Goal: Transaction & Acquisition: Purchase product/service

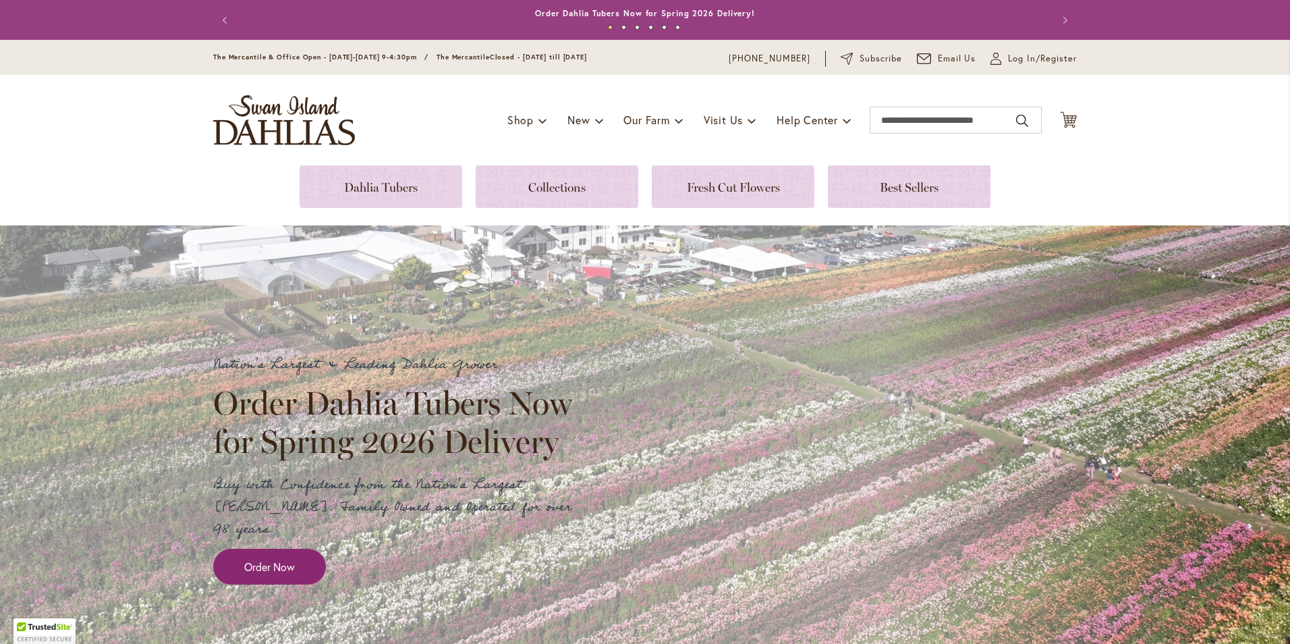
click at [283, 559] on span "Order Now" at bounding box center [269, 567] width 51 height 16
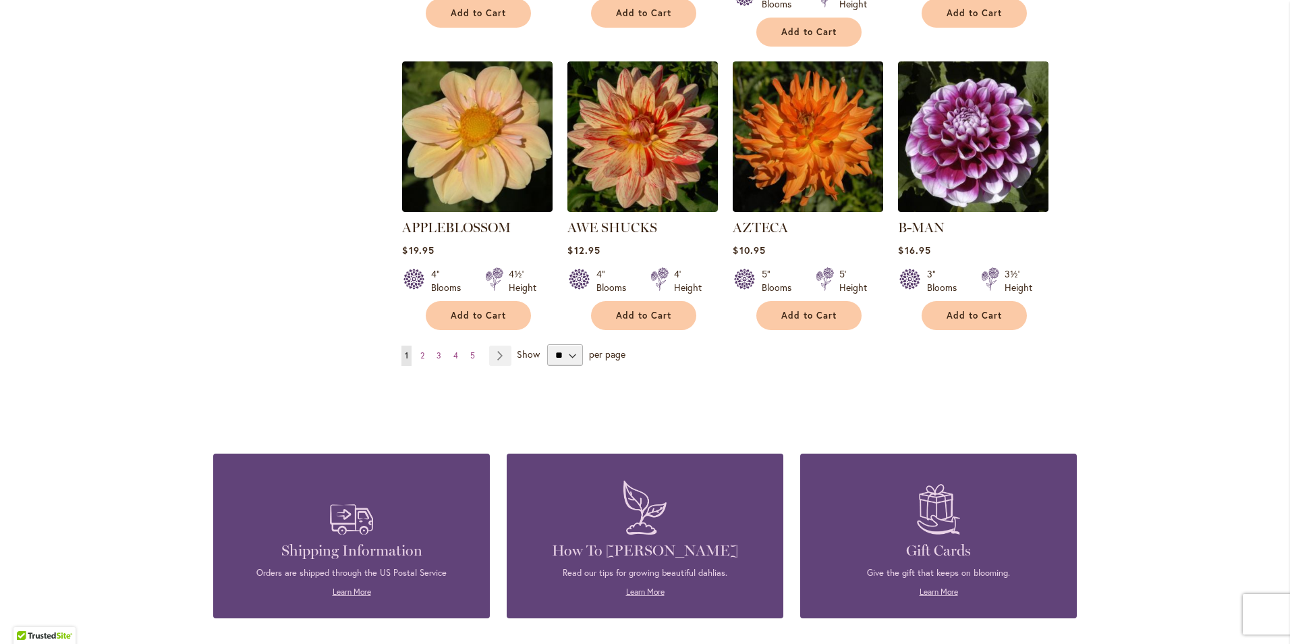
scroll to position [1147, 0]
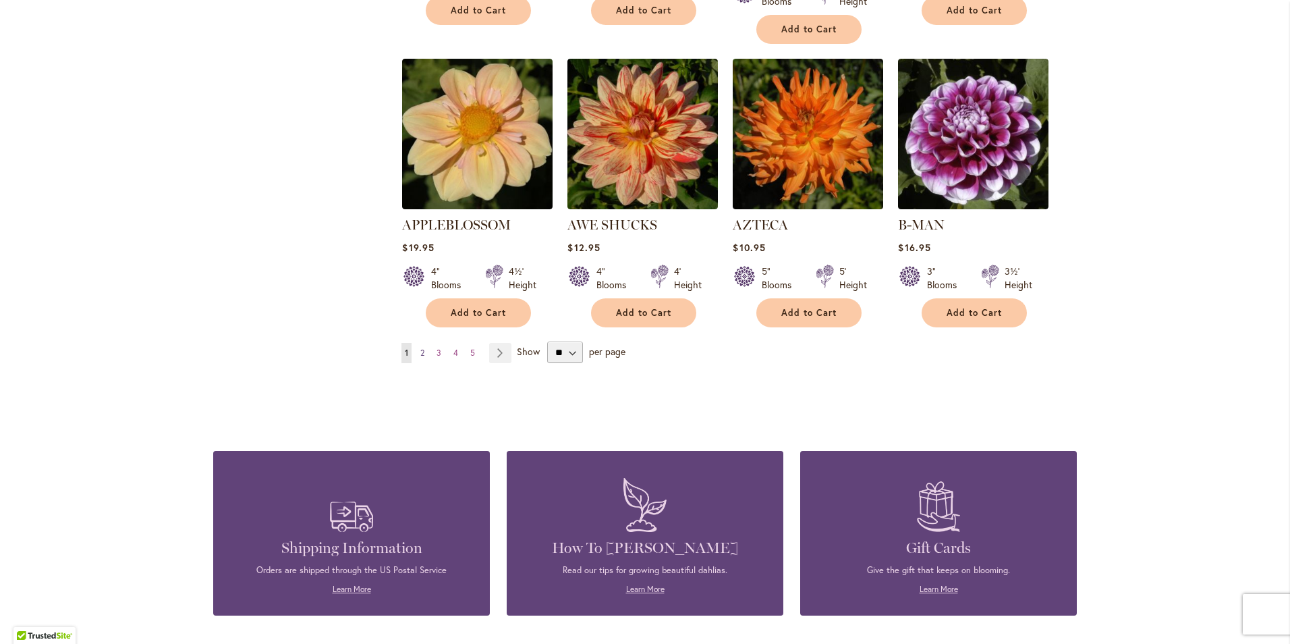
click at [420, 348] on span "2" at bounding box center [422, 353] width 4 height 10
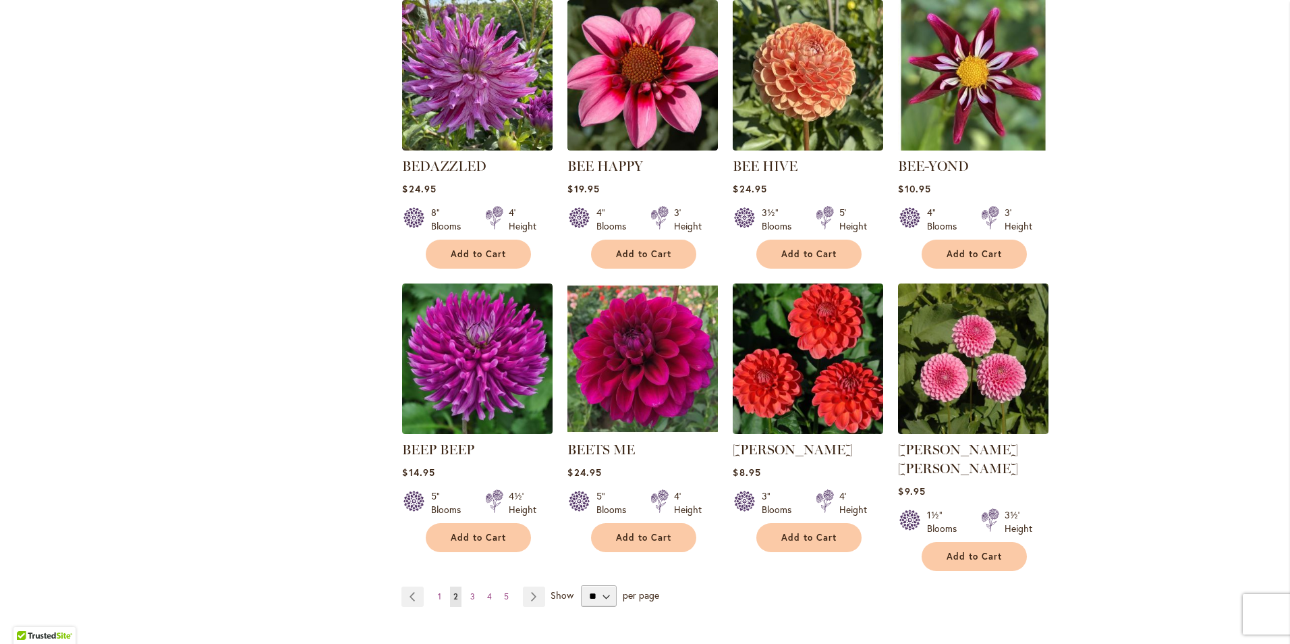
scroll to position [945, 0]
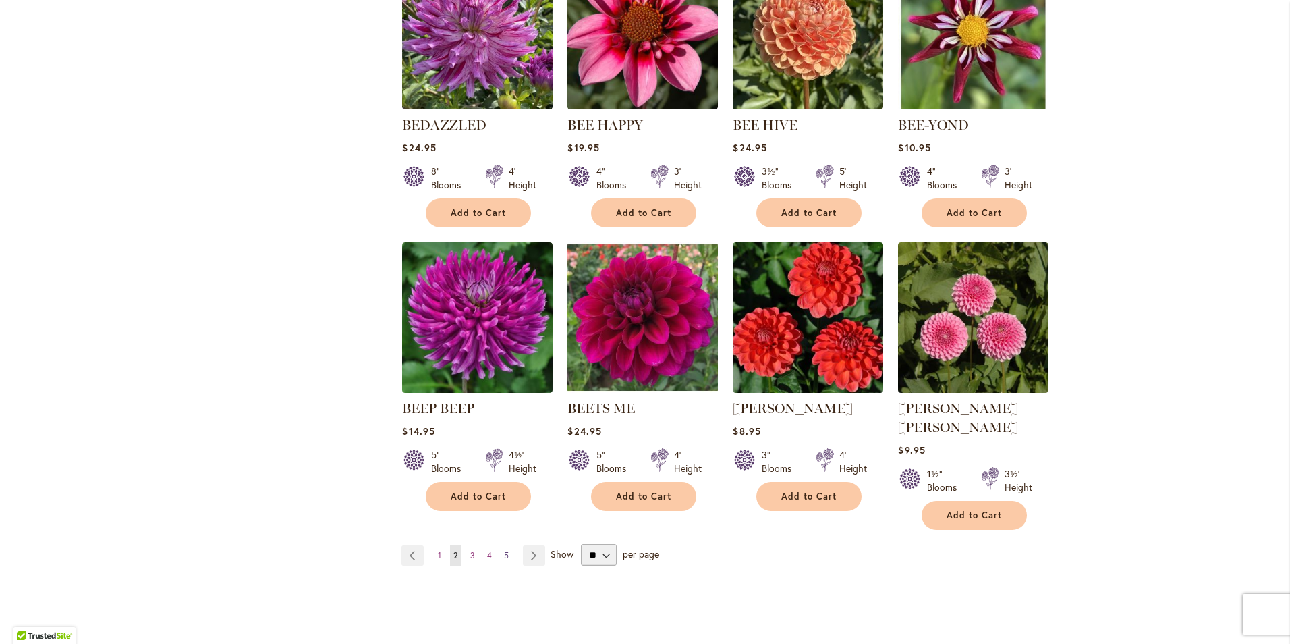
click at [504, 550] on span "5" at bounding box center [506, 555] width 5 height 10
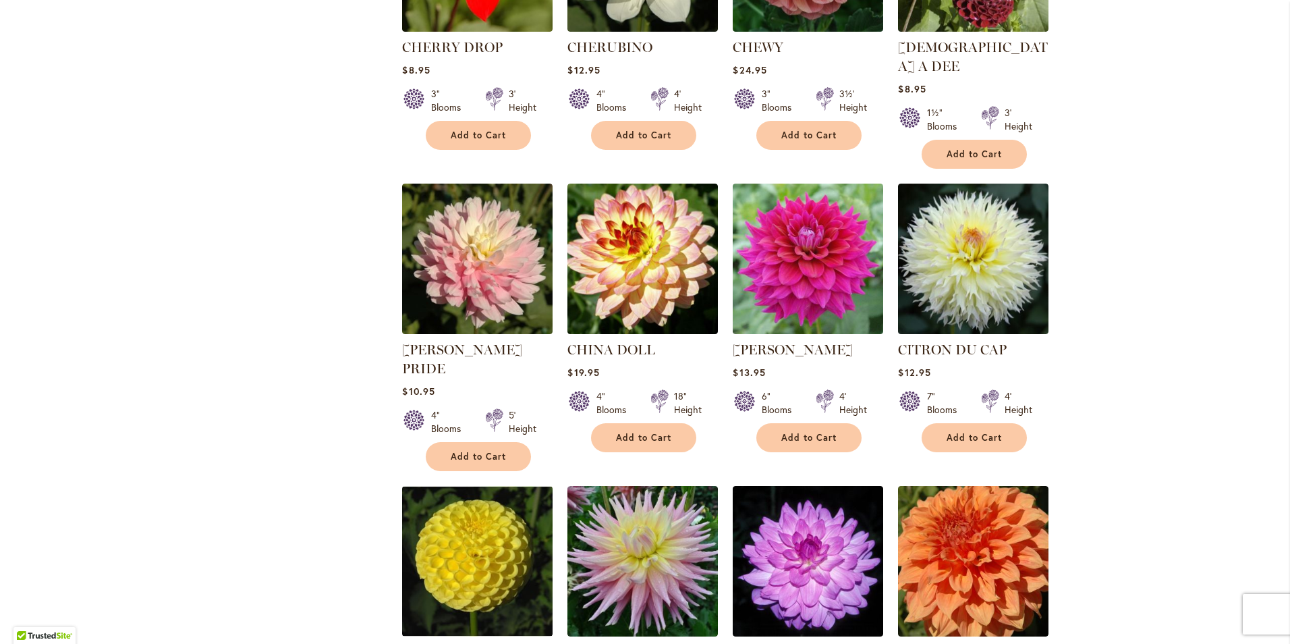
scroll to position [877, 0]
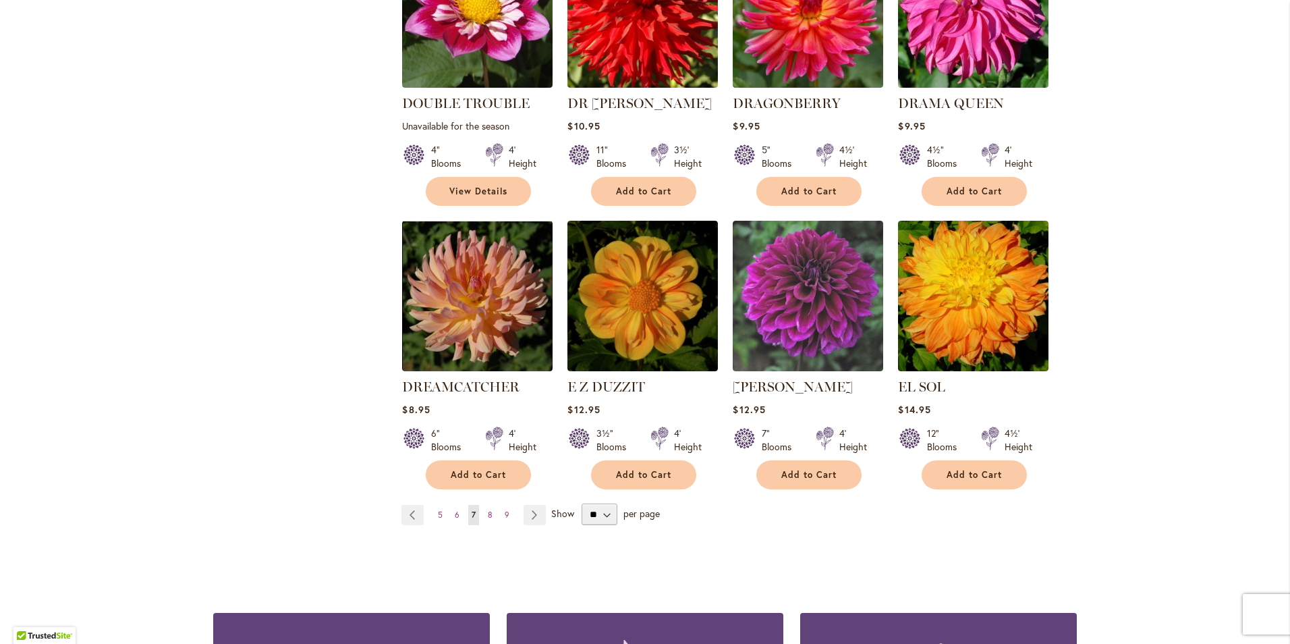
scroll to position [1012, 0]
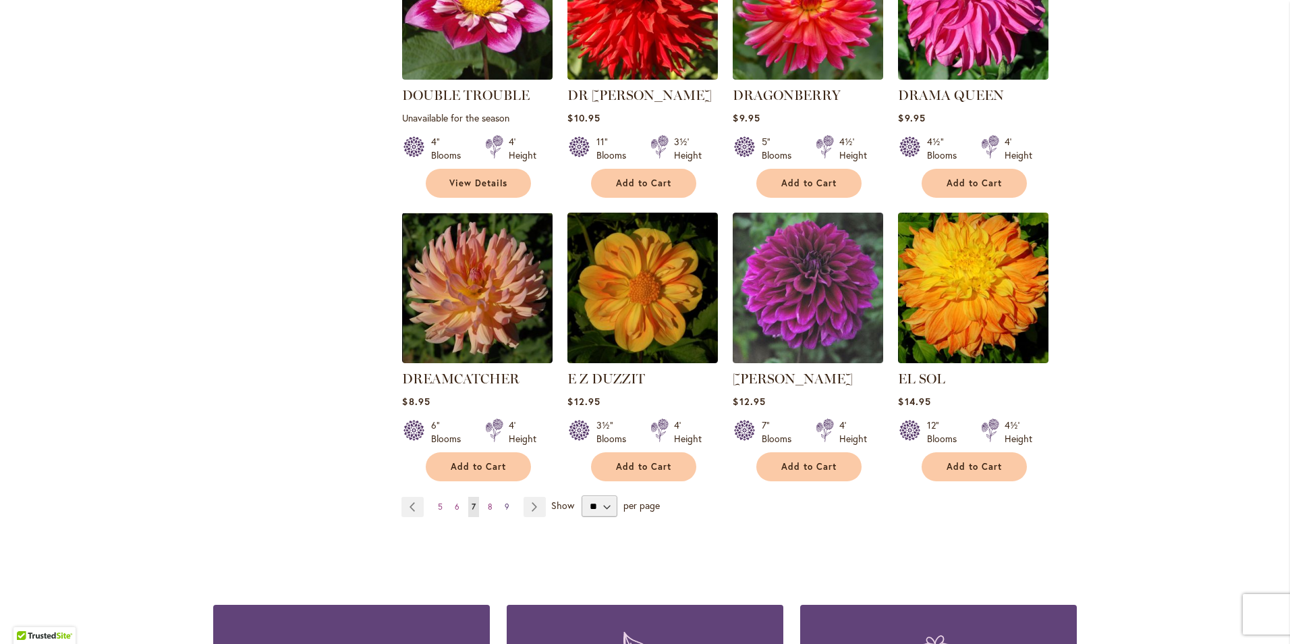
click at [505, 501] on span "9" at bounding box center [507, 506] width 5 height 10
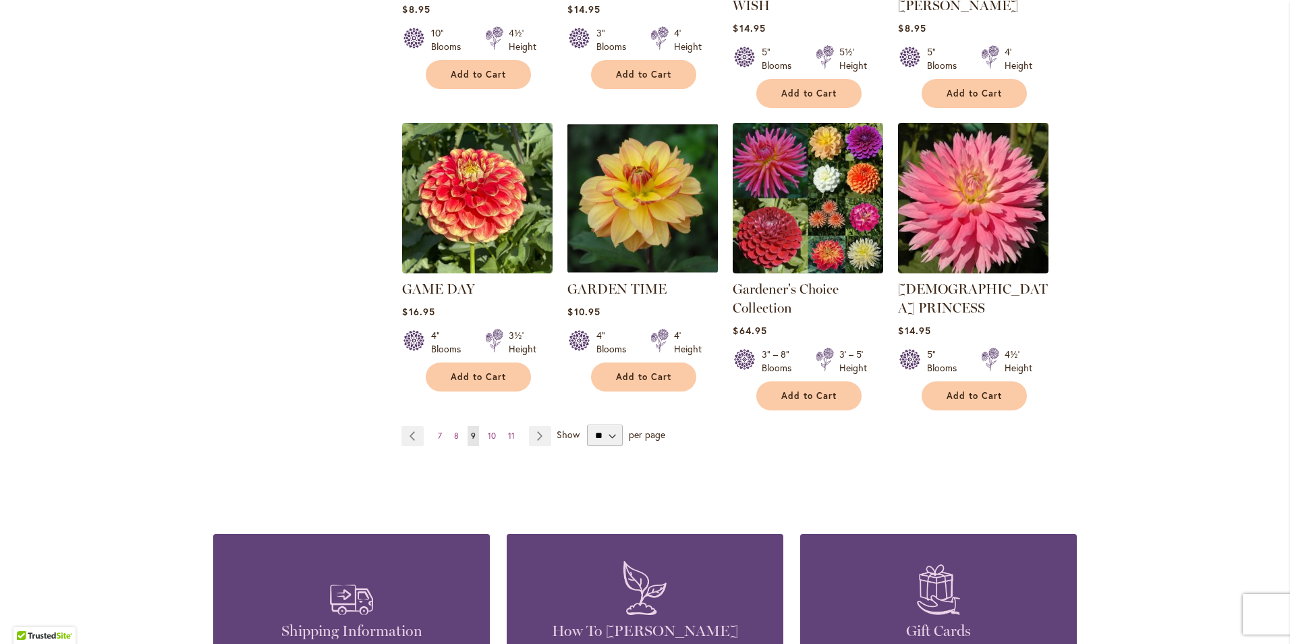
scroll to position [1147, 0]
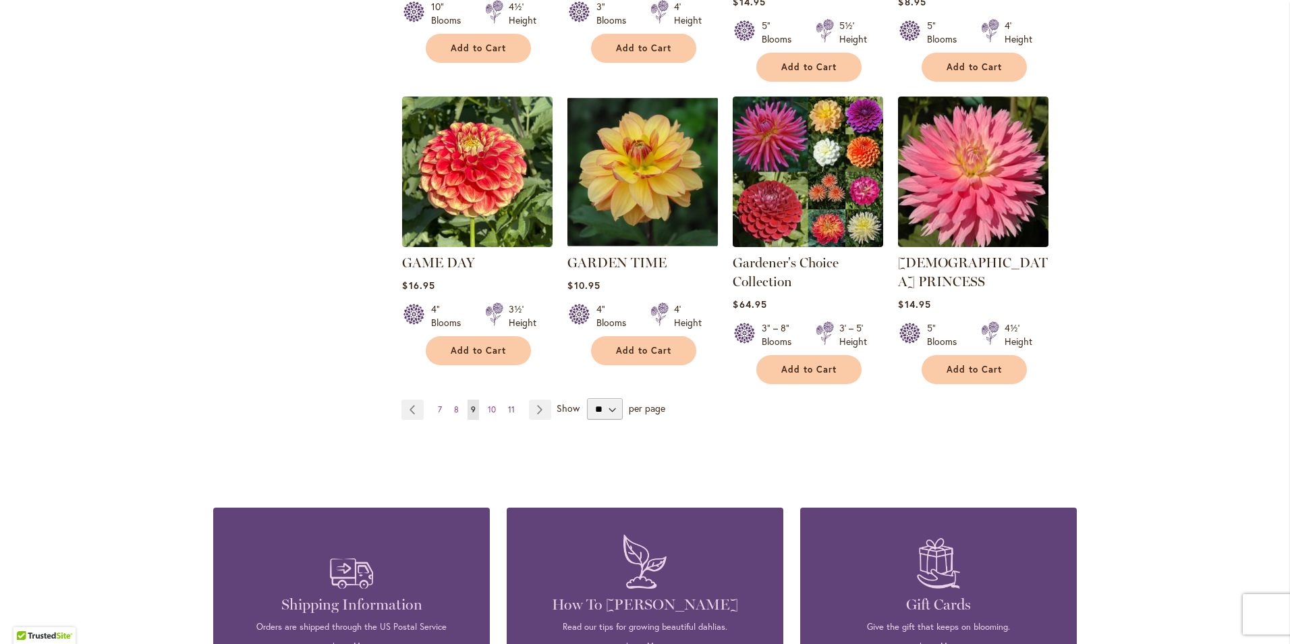
click at [508, 404] on span "11" at bounding box center [511, 409] width 7 height 10
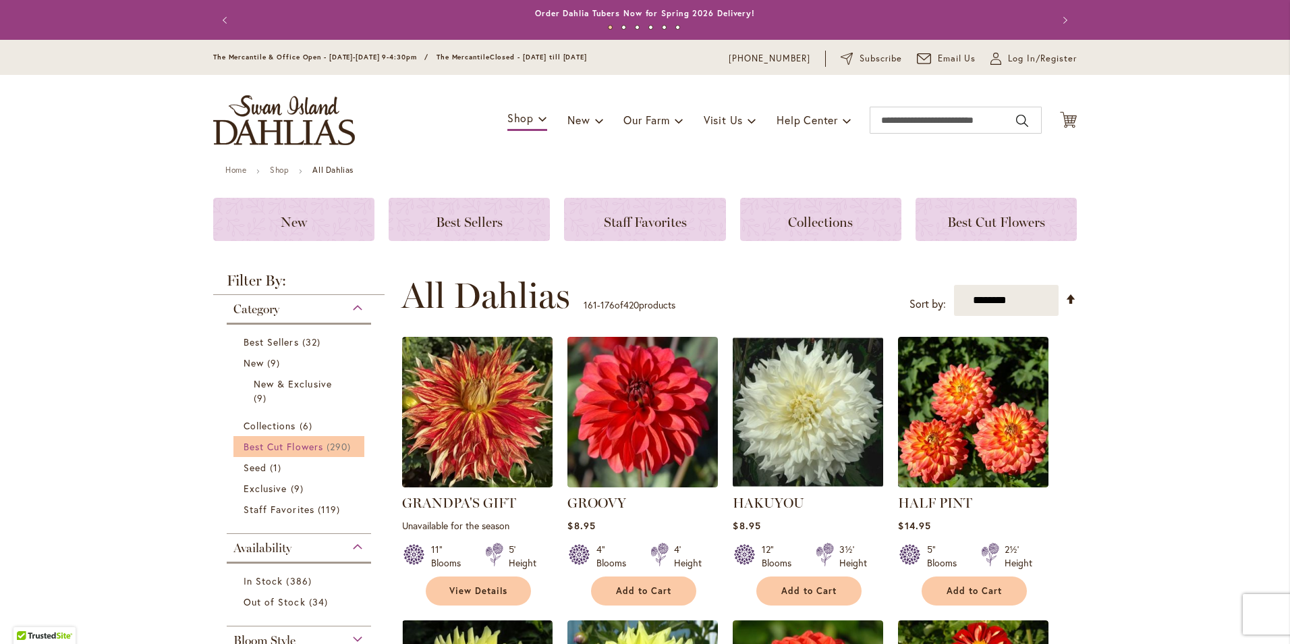
click at [262, 443] on span "Best Cut Flowers" at bounding box center [284, 446] width 80 height 13
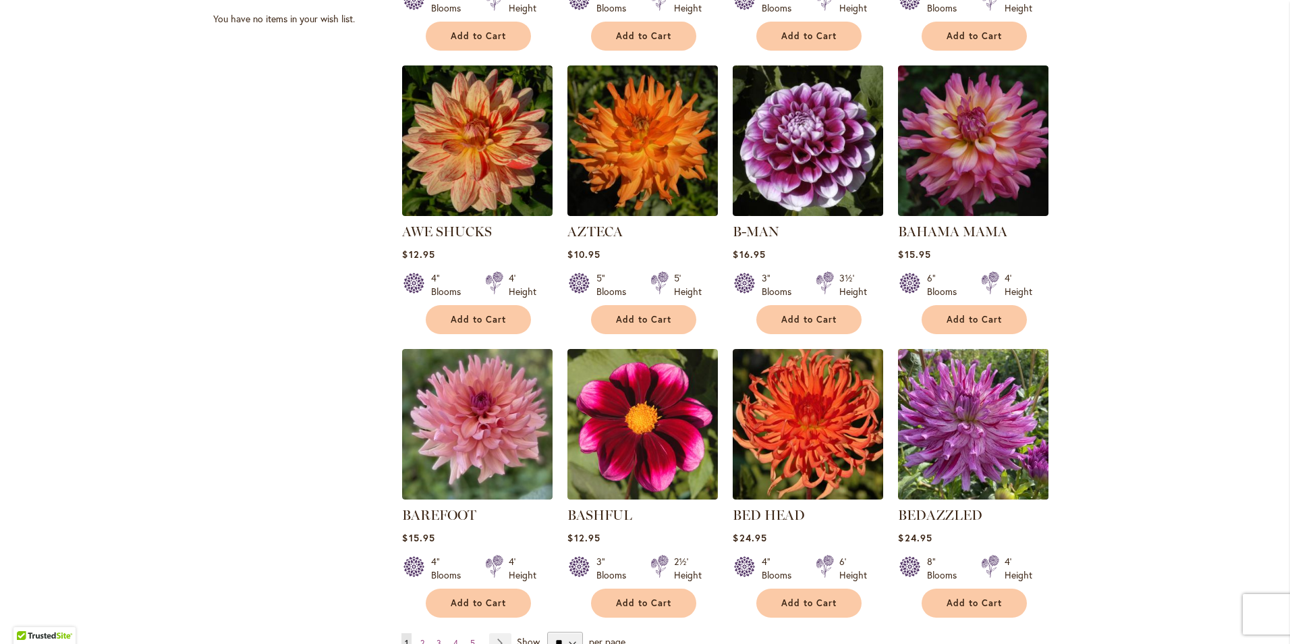
scroll to position [877, 0]
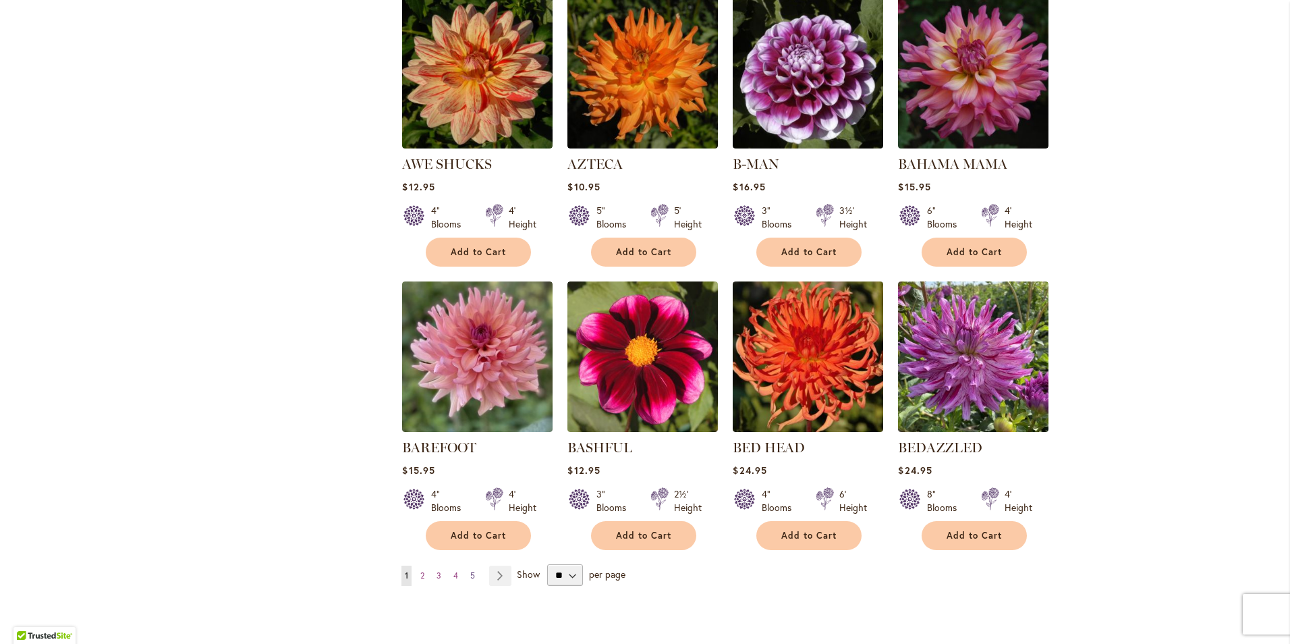
click at [472, 573] on link "Page 5" at bounding box center [472, 576] width 11 height 20
click at [470, 574] on span "5" at bounding box center [472, 575] width 5 height 10
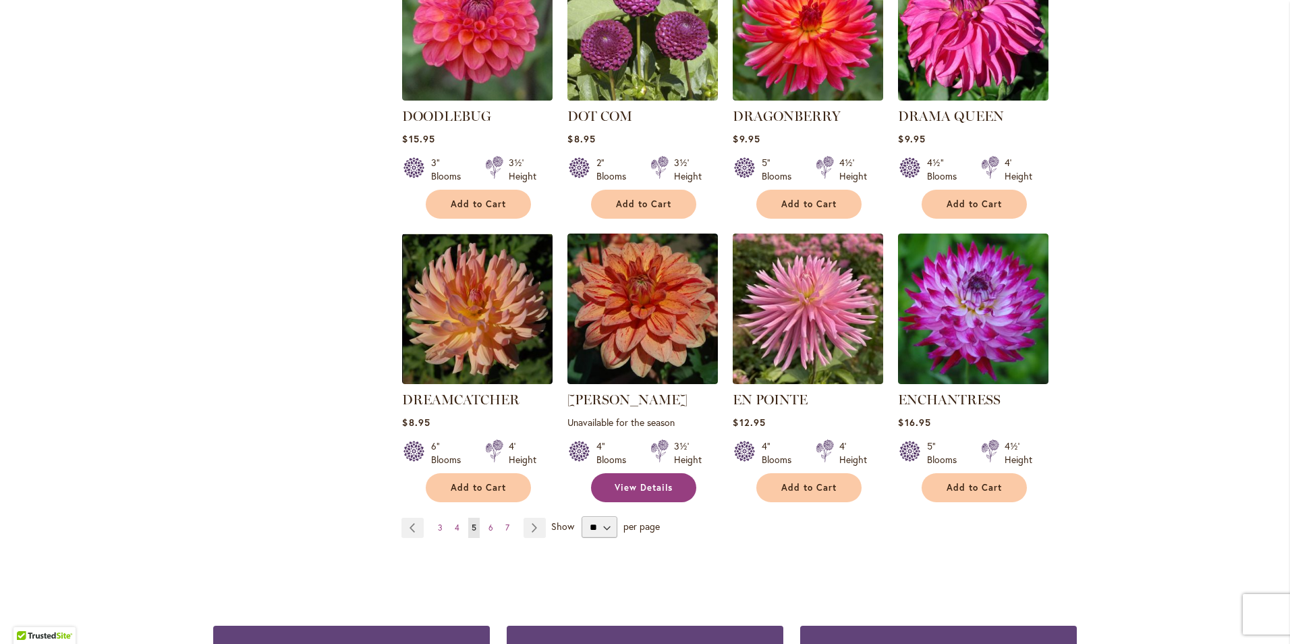
scroll to position [945, 0]
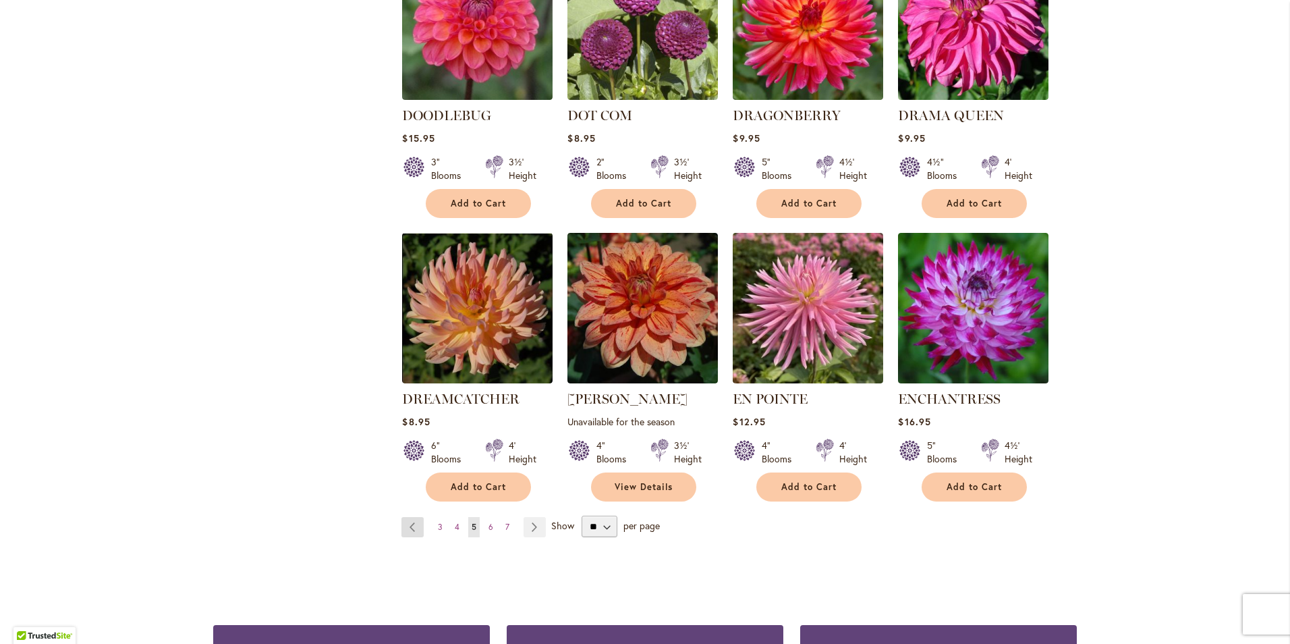
click at [409, 517] on link "Page Previous" at bounding box center [413, 527] width 22 height 20
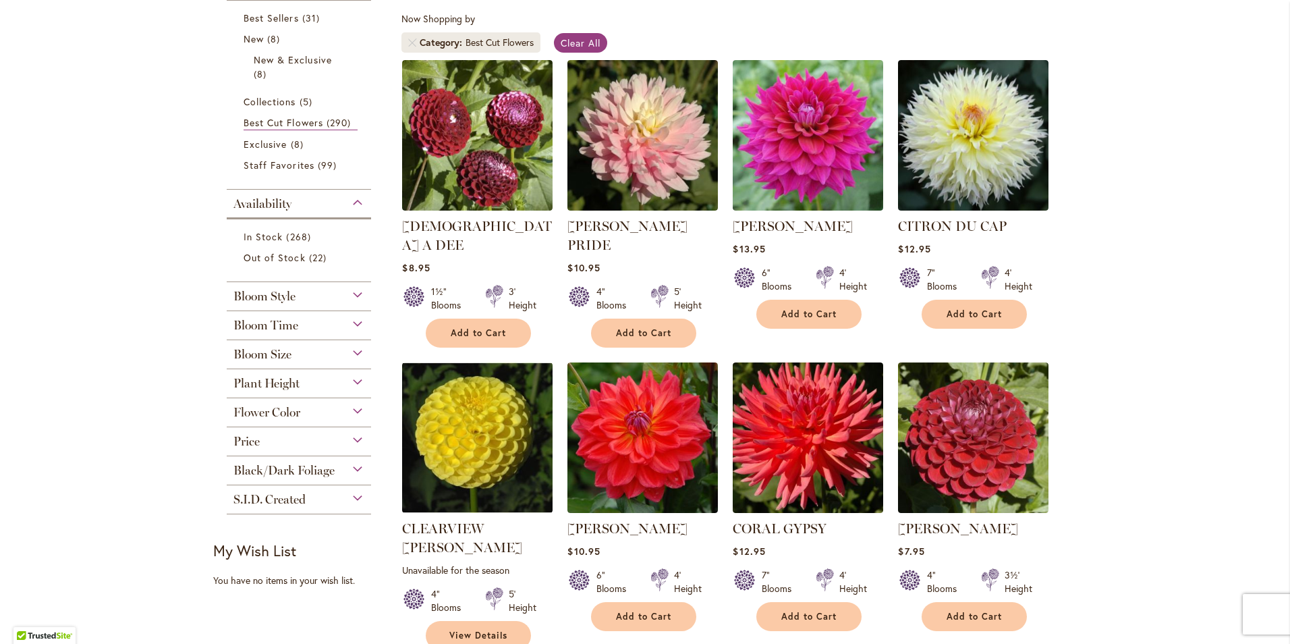
scroll to position [135, 0]
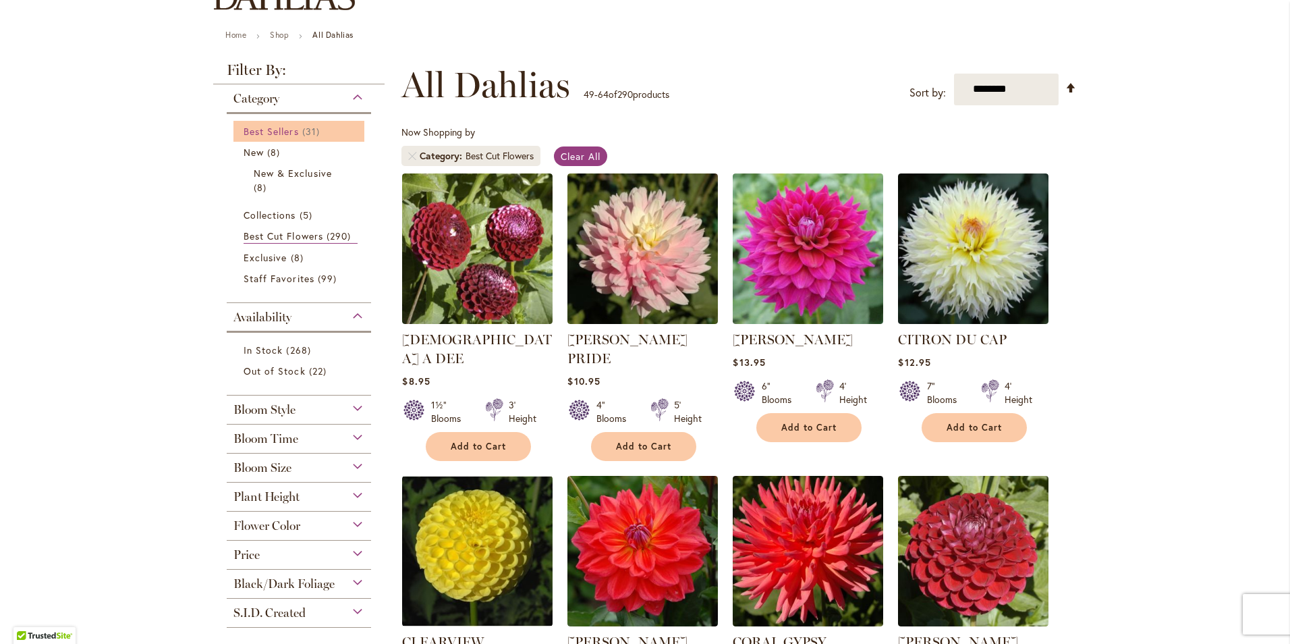
click at [283, 129] on span "Best Sellers" at bounding box center [271, 131] width 55 height 13
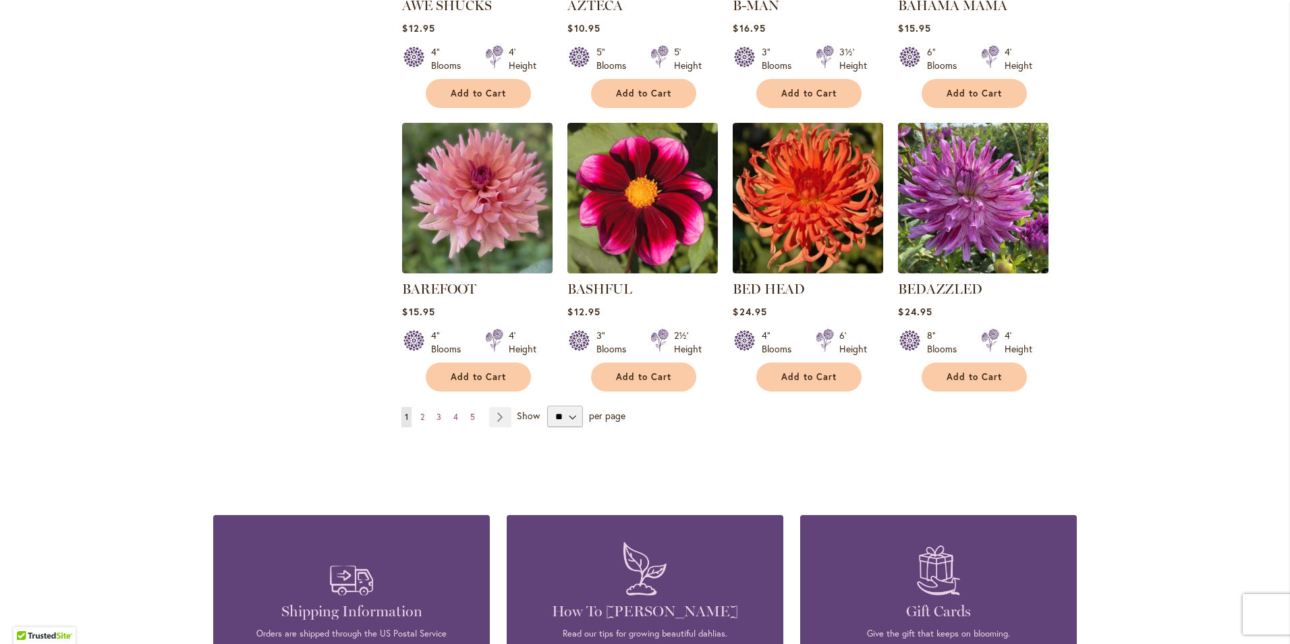
scroll to position [1080, 0]
